Goal: Information Seeking & Learning: Find specific fact

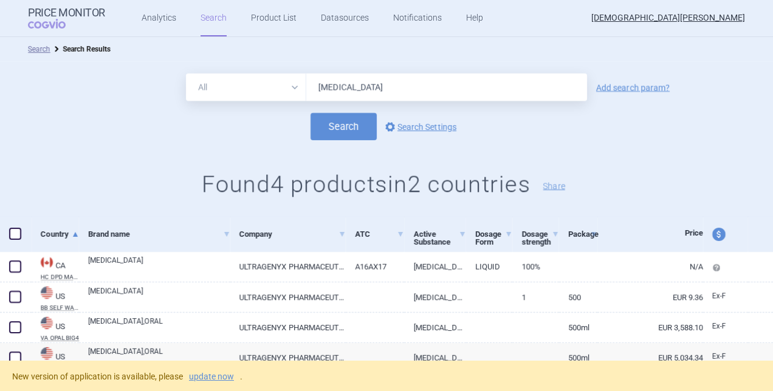
click at [357, 86] on input "[MEDICAL_DATA]" at bounding box center [446, 87] width 281 height 27
click at [211, 377] on link "update now" at bounding box center [211, 377] width 45 height 9
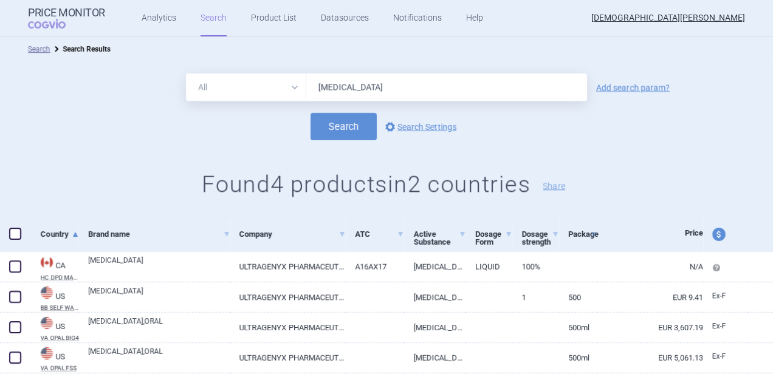
click at [358, 84] on input "dojolvi" at bounding box center [446, 87] width 281 height 27
type input "d"
click at [361, 85] on input "text" at bounding box center [446, 87] width 281 height 27
type input "jyseleca"
click at [311, 113] on button "Search" at bounding box center [344, 126] width 66 height 27
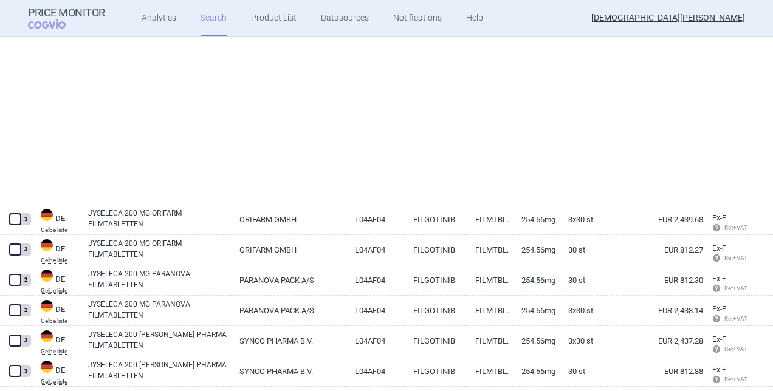
scroll to position [2940, 0]
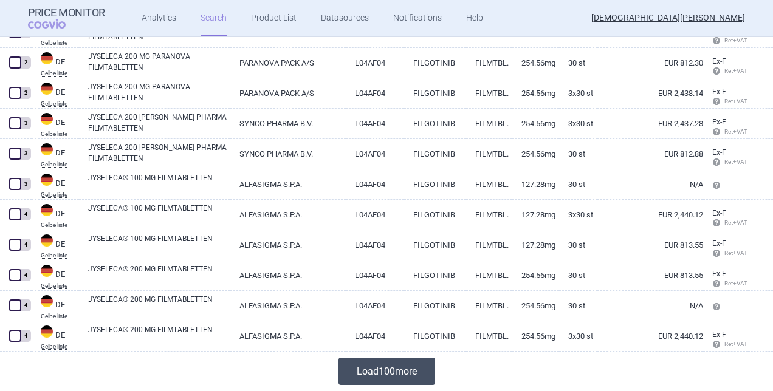
click at [388, 368] on button "Load 100 more" at bounding box center [387, 371] width 97 height 27
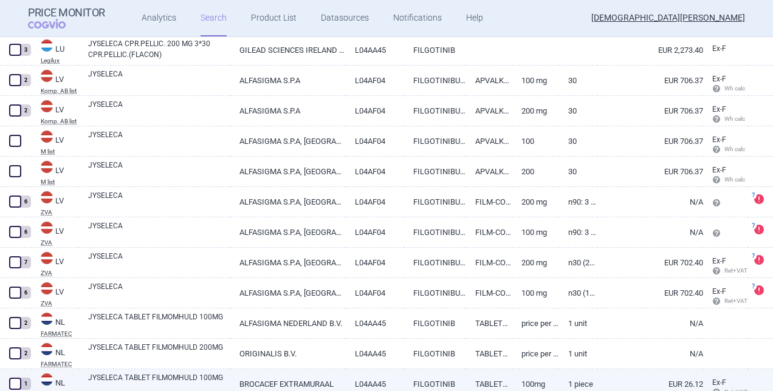
scroll to position [4988, 0]
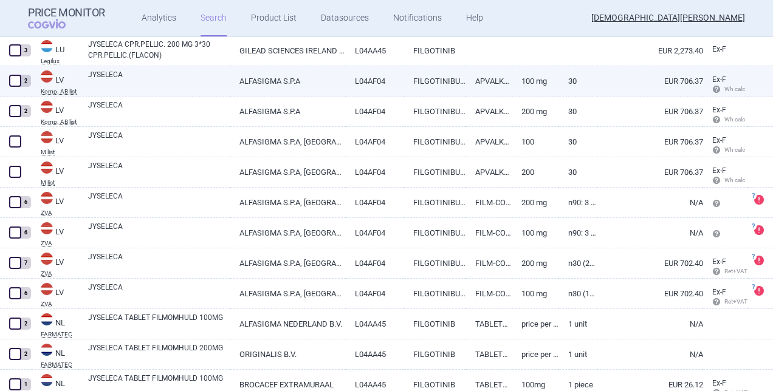
click at [65, 86] on link "LV Komp. AB list" at bounding box center [55, 82] width 47 height 26
select select "EUR"
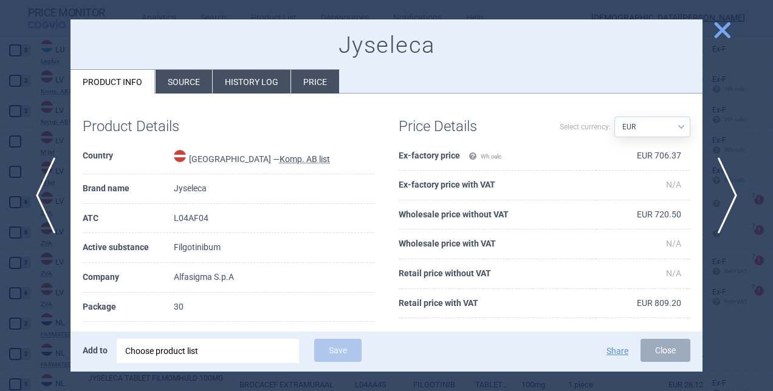
click at [187, 88] on li "Source" at bounding box center [184, 82] width 57 height 24
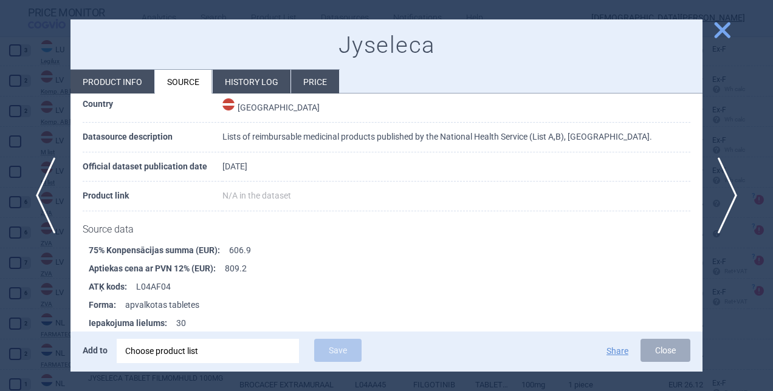
scroll to position [52, 0]
click at [252, 80] on li "History log" at bounding box center [252, 82] width 78 height 24
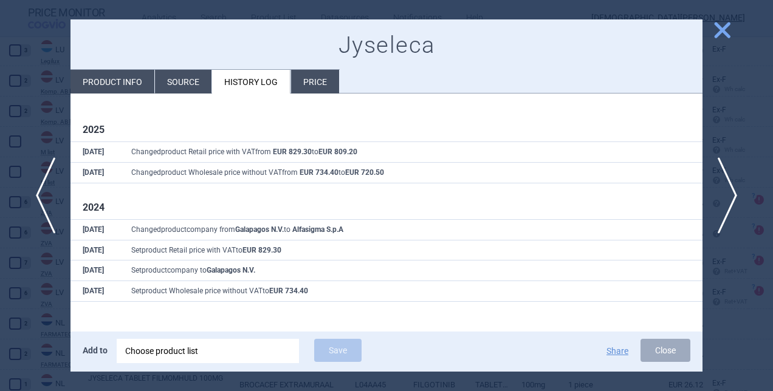
click at [312, 86] on li "Price" at bounding box center [315, 82] width 48 height 24
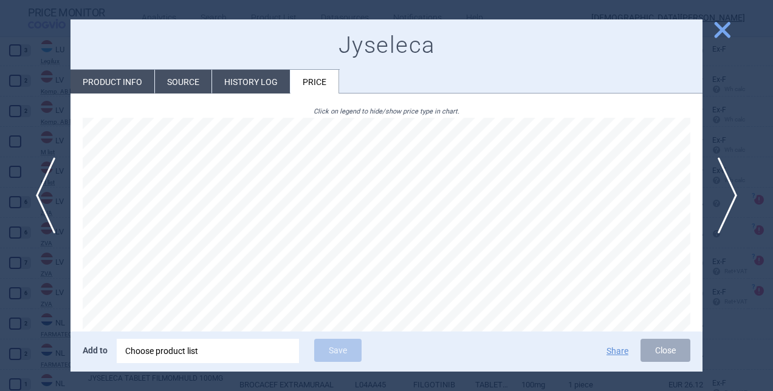
click at [725, 31] on span "close" at bounding box center [722, 29] width 21 height 21
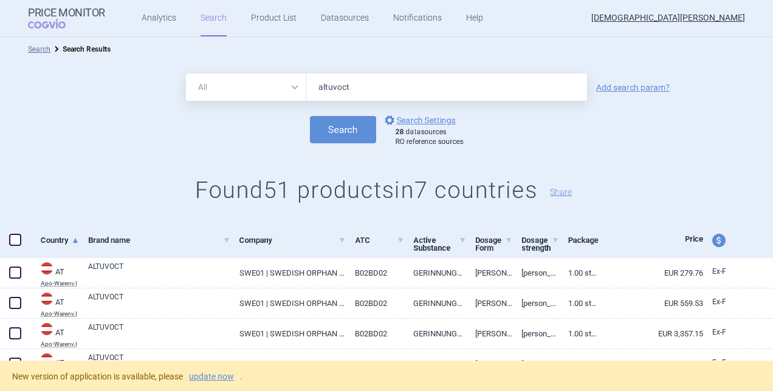
click at [320, 86] on input "altuvoct" at bounding box center [446, 87] width 281 height 27
click at [220, 94] on link "update now" at bounding box center [211, 377] width 45 height 9
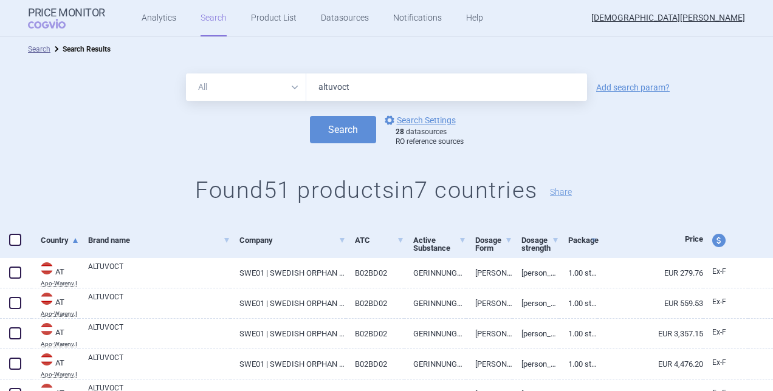
drag, startPoint x: 349, startPoint y: 92, endPoint x: 274, endPoint y: 89, distance: 75.4
click at [274, 89] on div "All Brand Name ATC Company Active Substance Country Newer than altuvoct" at bounding box center [386, 87] width 401 height 27
click at [405, 116] on link "options Search Settings" at bounding box center [419, 120] width 74 height 15
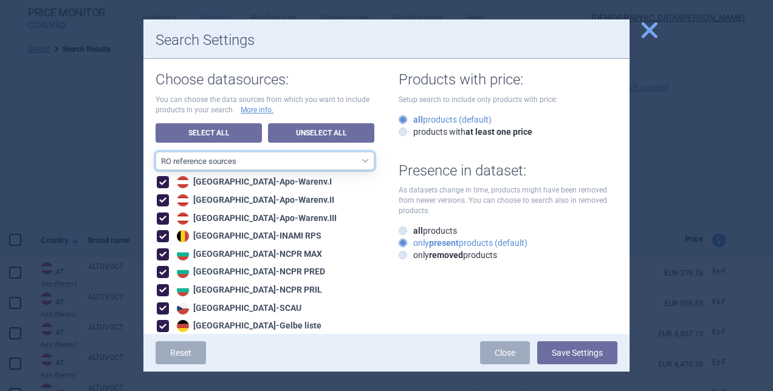
click at [229, 167] on select "All data sources CZ reference sources - Reimbursement SK reference sources - Of…" at bounding box center [265, 161] width 219 height 18
click at [156, 152] on select "All data sources CZ reference sources - Reimbursement SK reference sources - Of…" at bounding box center [265, 161] width 219 height 18
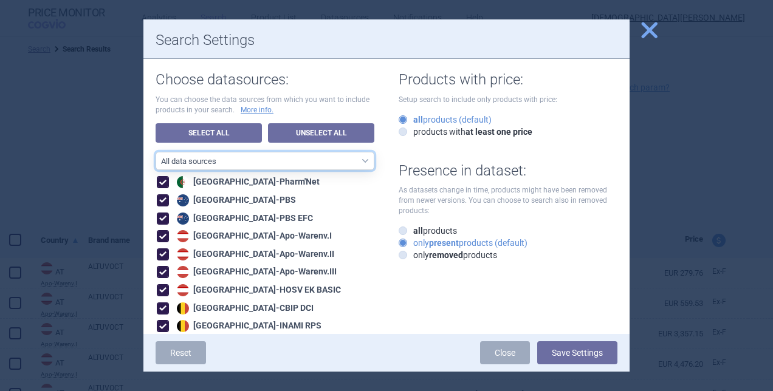
click at [280, 163] on select "All data sources CZ reference sources - Reimbursement SK reference sources - Of…" at bounding box center [265, 161] width 219 height 18
select select "b85b1842-218b-4a48-94ca-2c78c8c96685"
click at [156, 152] on select "All data sources CZ reference sources - Reimbursement SK reference sources - Of…" at bounding box center [265, 161] width 219 height 18
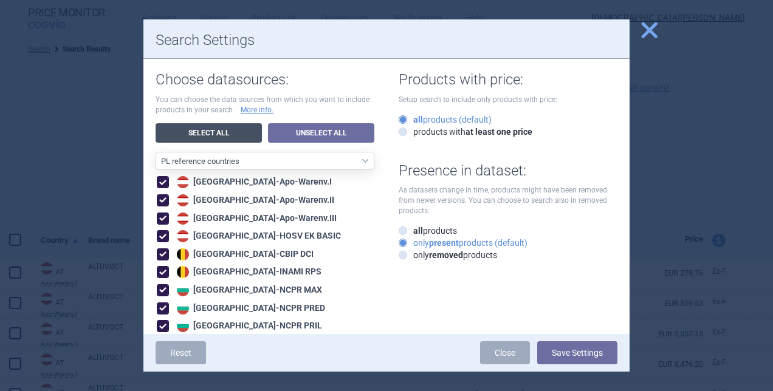
click at [229, 139] on link "Select All" at bounding box center [209, 132] width 106 height 19
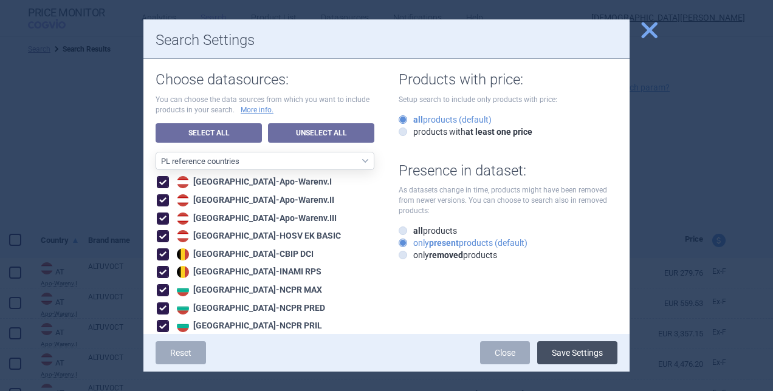
click at [563, 354] on button "Save Settings" at bounding box center [577, 353] width 80 height 23
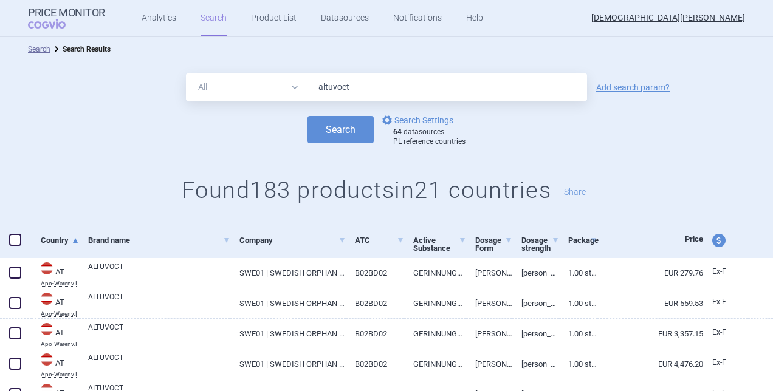
drag, startPoint x: 366, startPoint y: 83, endPoint x: 292, endPoint y: 86, distance: 74.3
click at [292, 86] on div "All Brand Name ATC Company Active Substance Country Newer than altuvoct" at bounding box center [386, 87] width 401 height 27
type input "jyseleca"
click at [308, 116] on button "Search" at bounding box center [341, 129] width 66 height 27
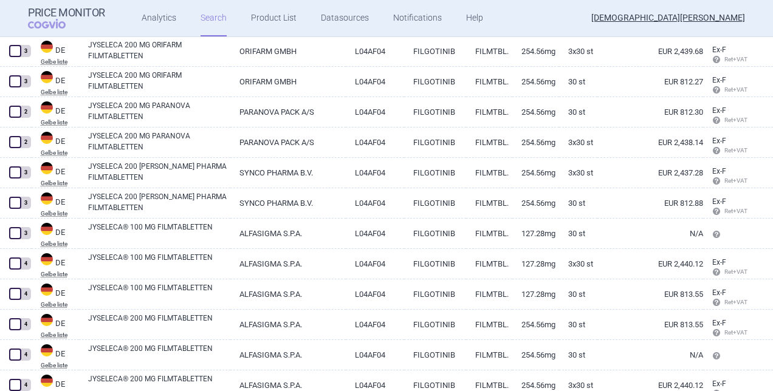
scroll to position [2946, 0]
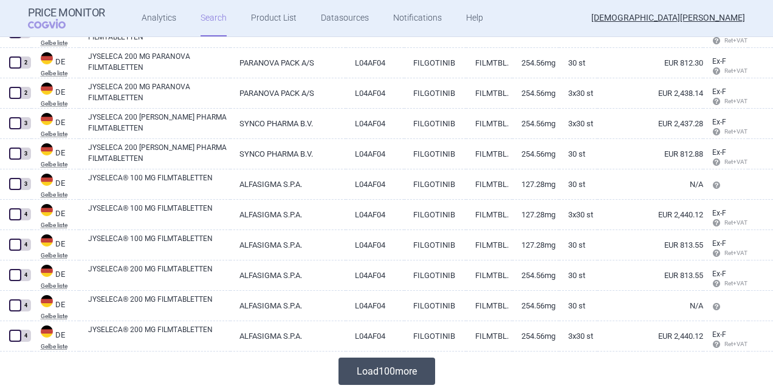
click at [395, 367] on button "Load 100 more" at bounding box center [387, 371] width 97 height 27
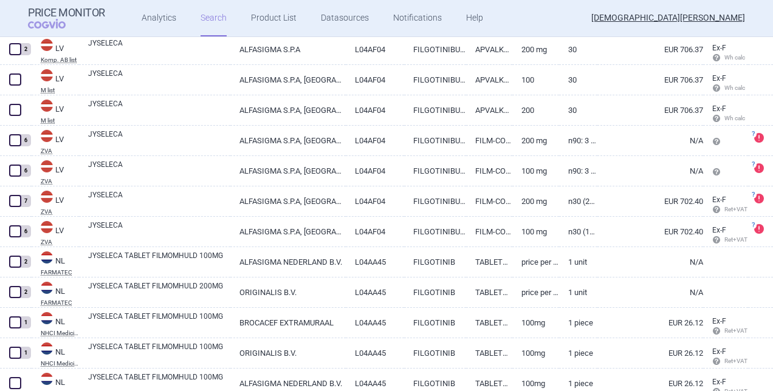
scroll to position [4933, 0]
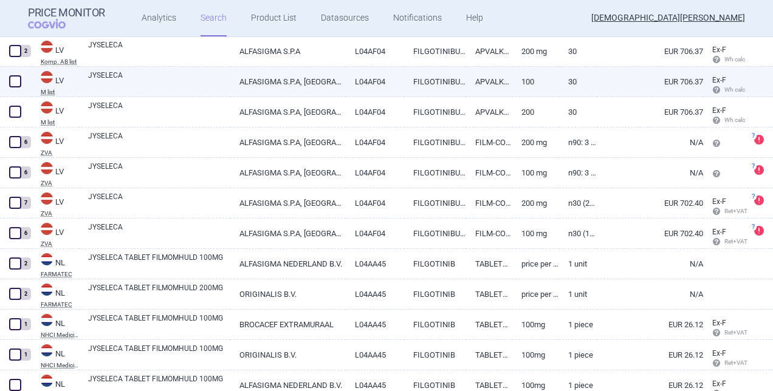
click at [59, 83] on link "LV M list" at bounding box center [55, 83] width 47 height 26
select select "EUR"
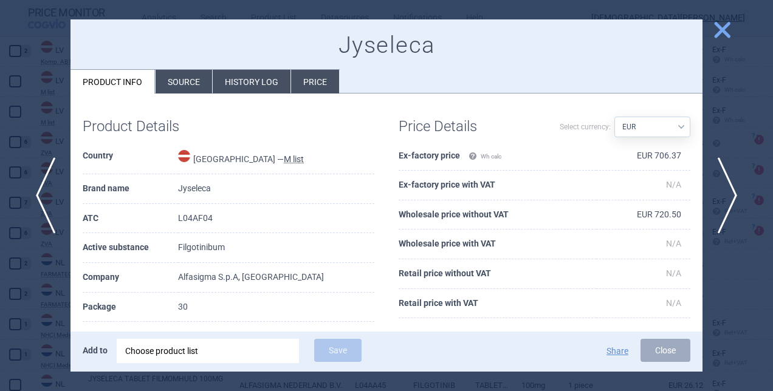
click at [727, 35] on span "close" at bounding box center [722, 29] width 21 height 21
